Goal: Task Accomplishment & Management: Complete application form

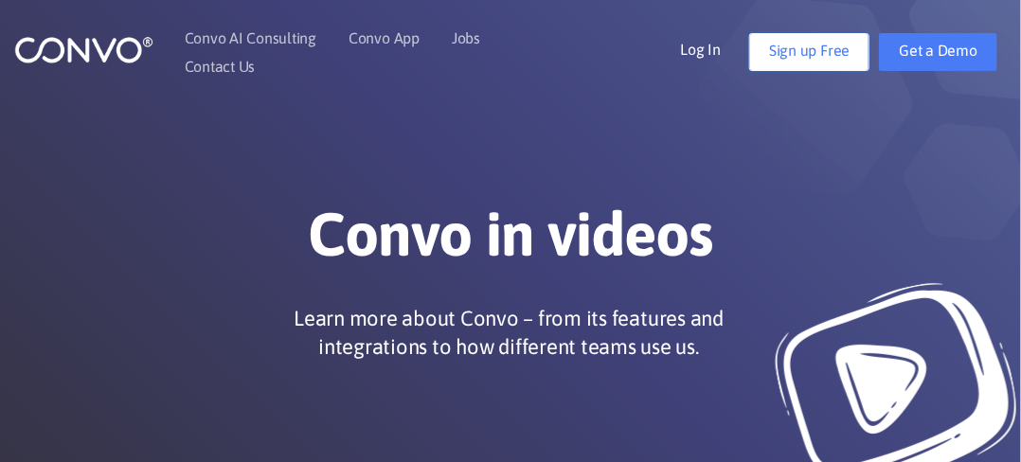
click at [783, 58] on link "Sign up Free" at bounding box center [809, 52] width 120 height 38
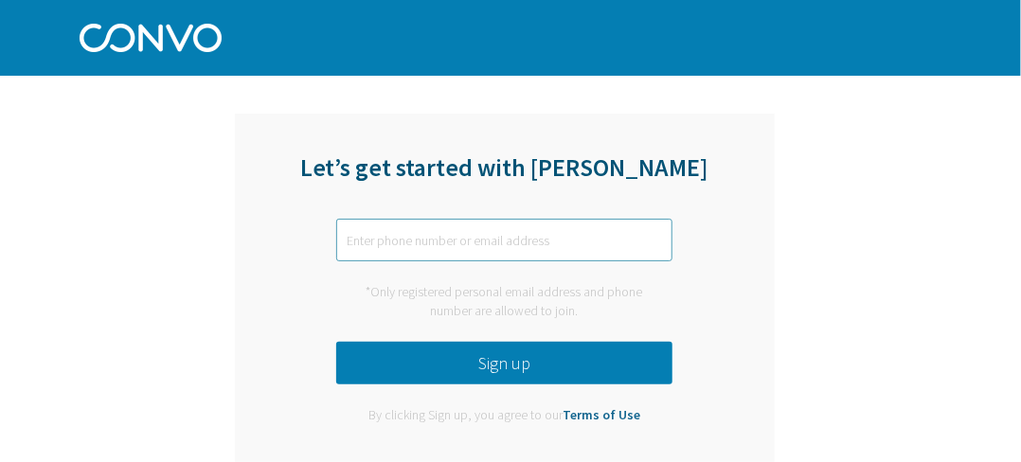
click at [443, 237] on input "text" at bounding box center [504, 240] width 336 height 43
click at [453, 247] on input "aroobazia1@gmail,com" at bounding box center [504, 240] width 336 height 43
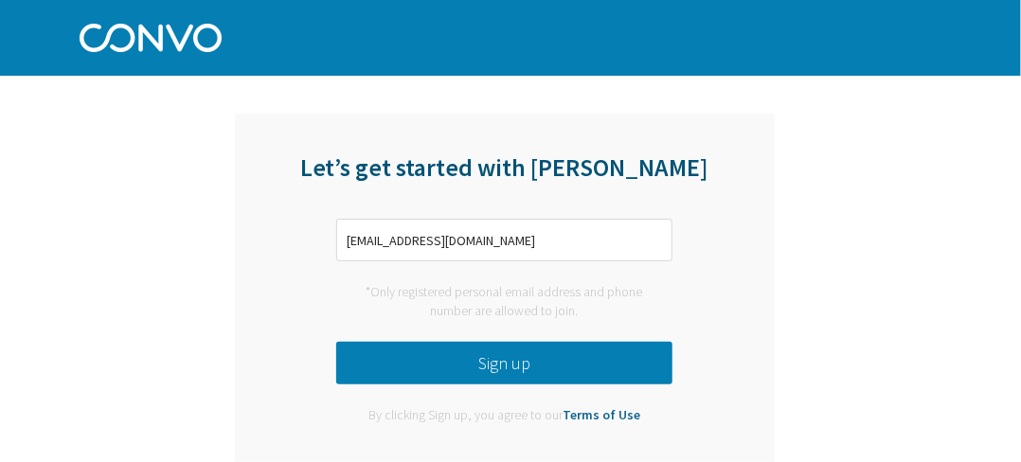
click at [470, 356] on button "Sign up" at bounding box center [504, 363] width 336 height 43
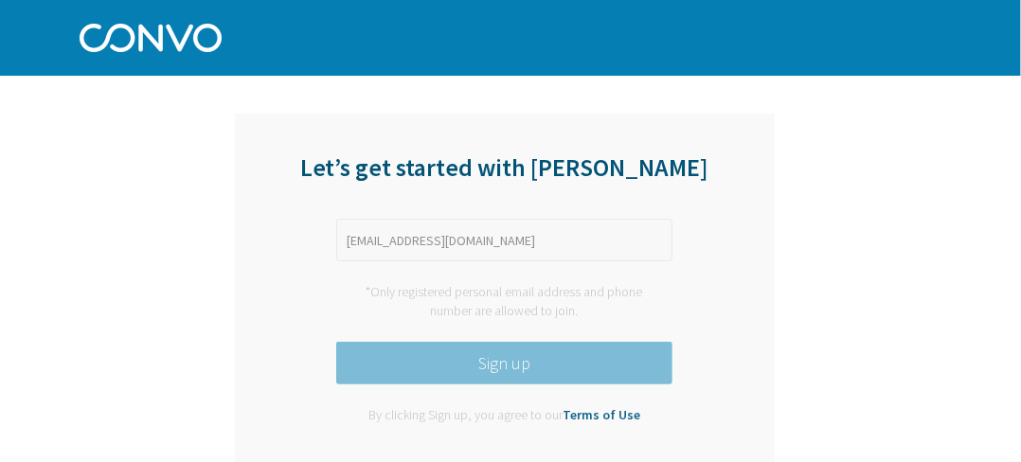
scroll to position [83, 0]
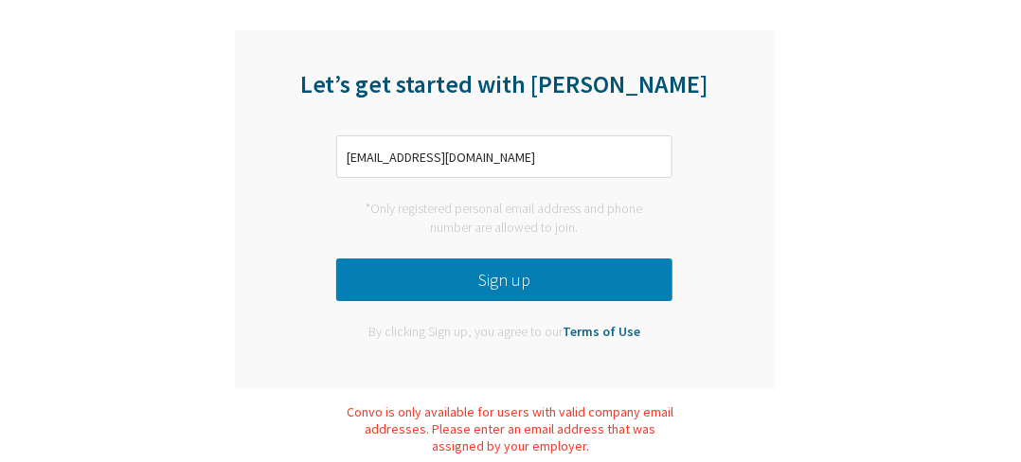
click at [420, 277] on button "Sign up" at bounding box center [504, 280] width 336 height 43
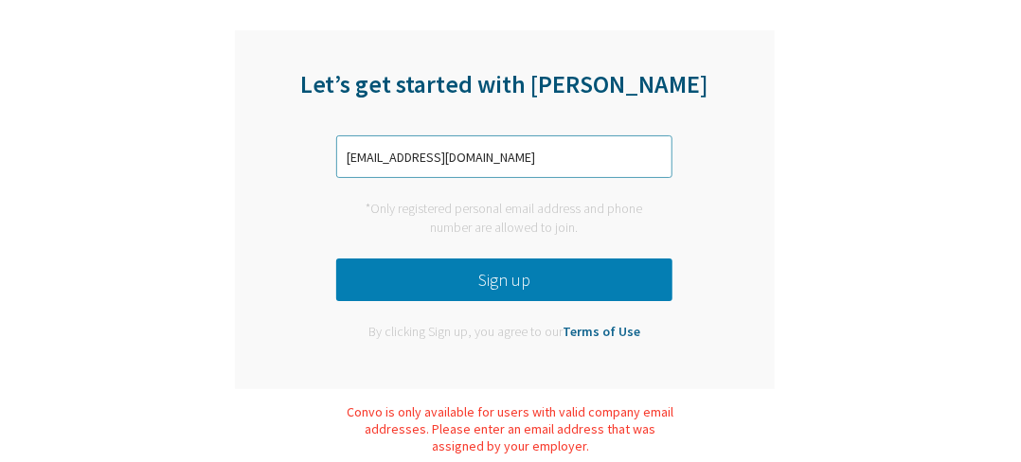
click at [480, 156] on input "aroobazia1@gmail.com" at bounding box center [504, 156] width 336 height 43
type input "ar"
